Goal: Information Seeking & Learning: Find contact information

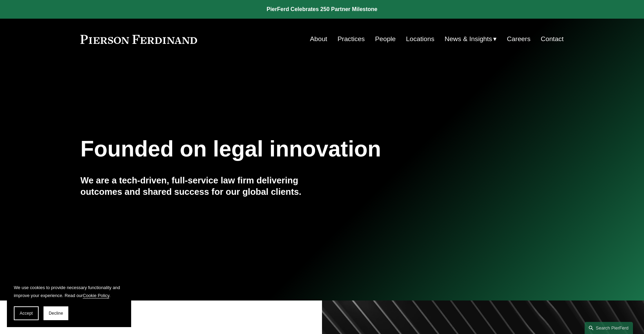
click at [412, 41] on link "Locations" at bounding box center [420, 38] width 28 height 13
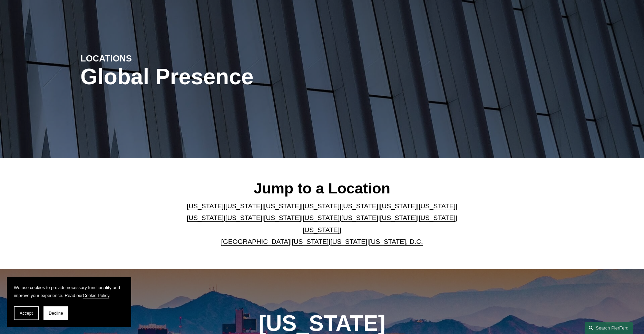
scroll to position [69, 0]
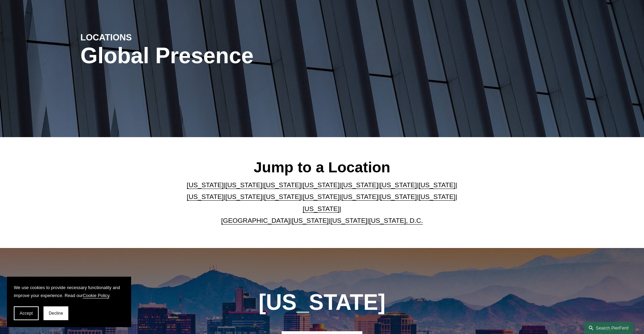
click at [231, 188] on link "[US_STATE]" at bounding box center [243, 184] width 37 height 7
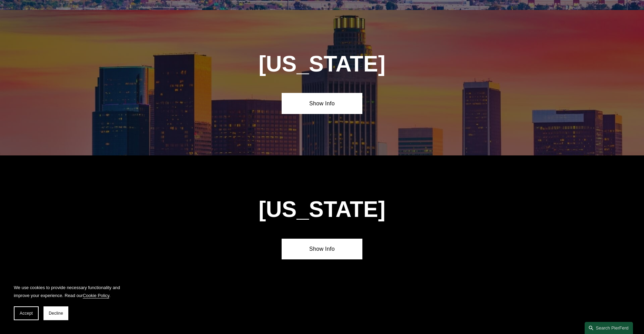
scroll to position [462, 0]
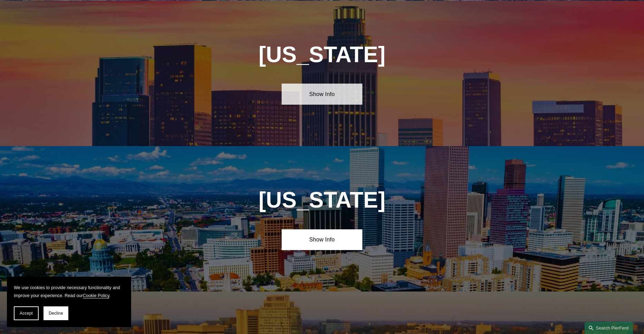
click at [300, 101] on link "Show Info" at bounding box center [322, 93] width 80 height 21
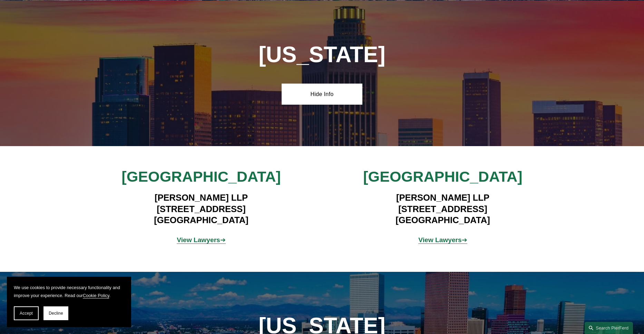
drag, startPoint x: 243, startPoint y: 219, endPoint x: 131, endPoint y: 209, distance: 112.3
click at [131, 209] on h4 "[PERSON_NAME] LLP [STREET_ADDRESS]" at bounding box center [200, 208] width 201 height 33
drag, startPoint x: 131, startPoint y: 209, endPoint x: 154, endPoint y: 209, distance: 22.8
copy h4 "[STREET_ADDRESS]"
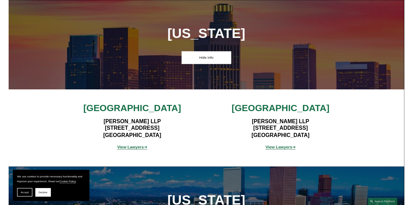
scroll to position [461, 0]
